Goal: Transaction & Acquisition: Subscribe to service/newsletter

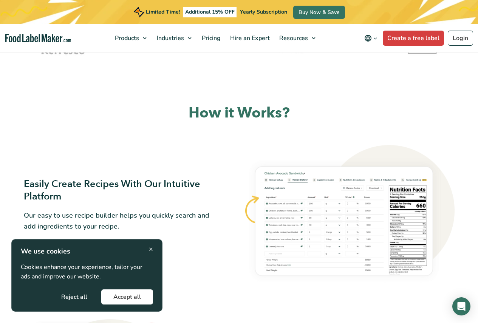
scroll to position [340, 0]
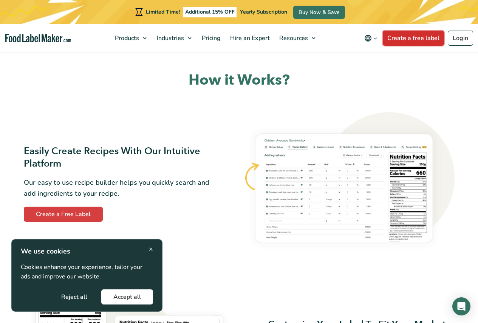
click at [395, 38] on link "Create a free label" at bounding box center [413, 38] width 61 height 15
